Goal: Task Accomplishment & Management: Complete application form

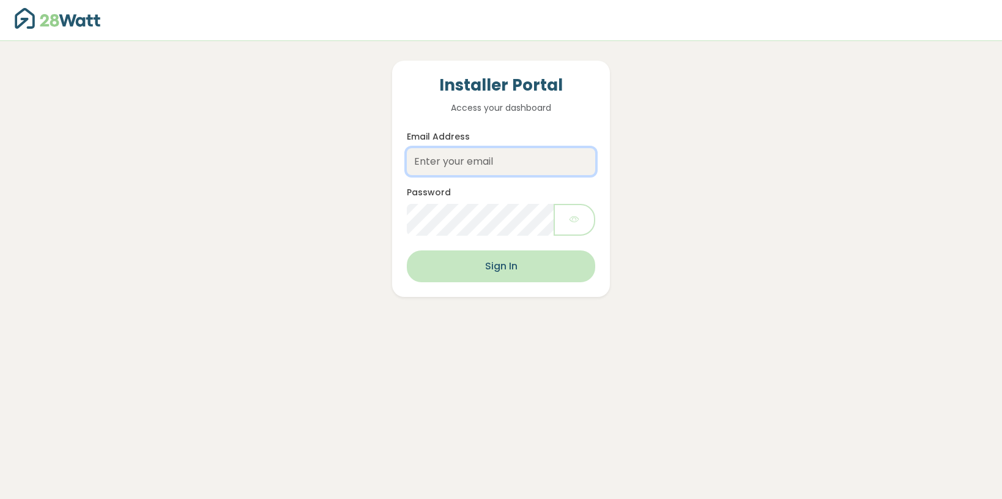
type input "[EMAIL_ADDRESS][DOMAIN_NAME]"
click at [508, 268] on button "Sign In" at bounding box center [501, 266] width 188 height 32
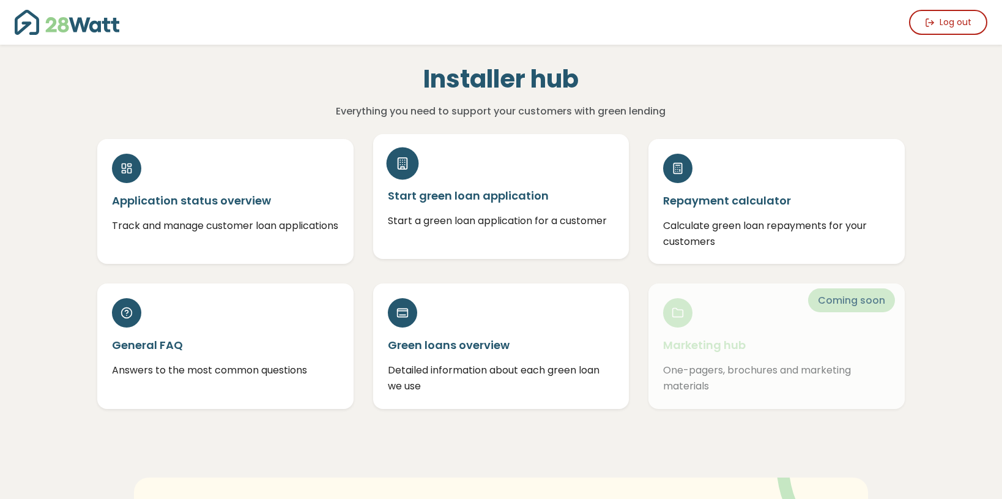
click at [472, 204] on div "Start green loan application Start a green loan application for a customer" at bounding box center [501, 196] width 256 height 125
